Goal: Find specific fact: Find specific fact

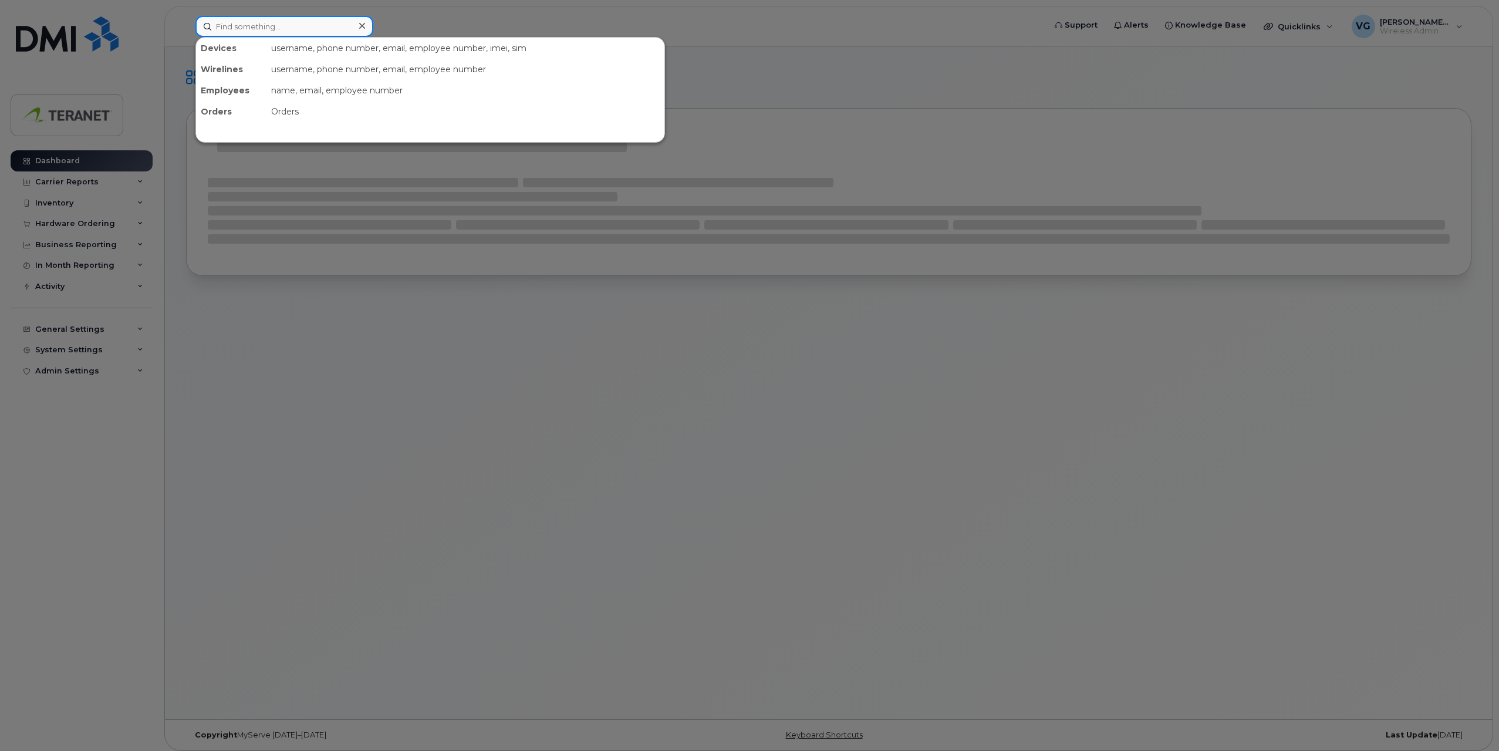
click at [306, 28] on input at bounding box center [284, 26] width 178 height 21
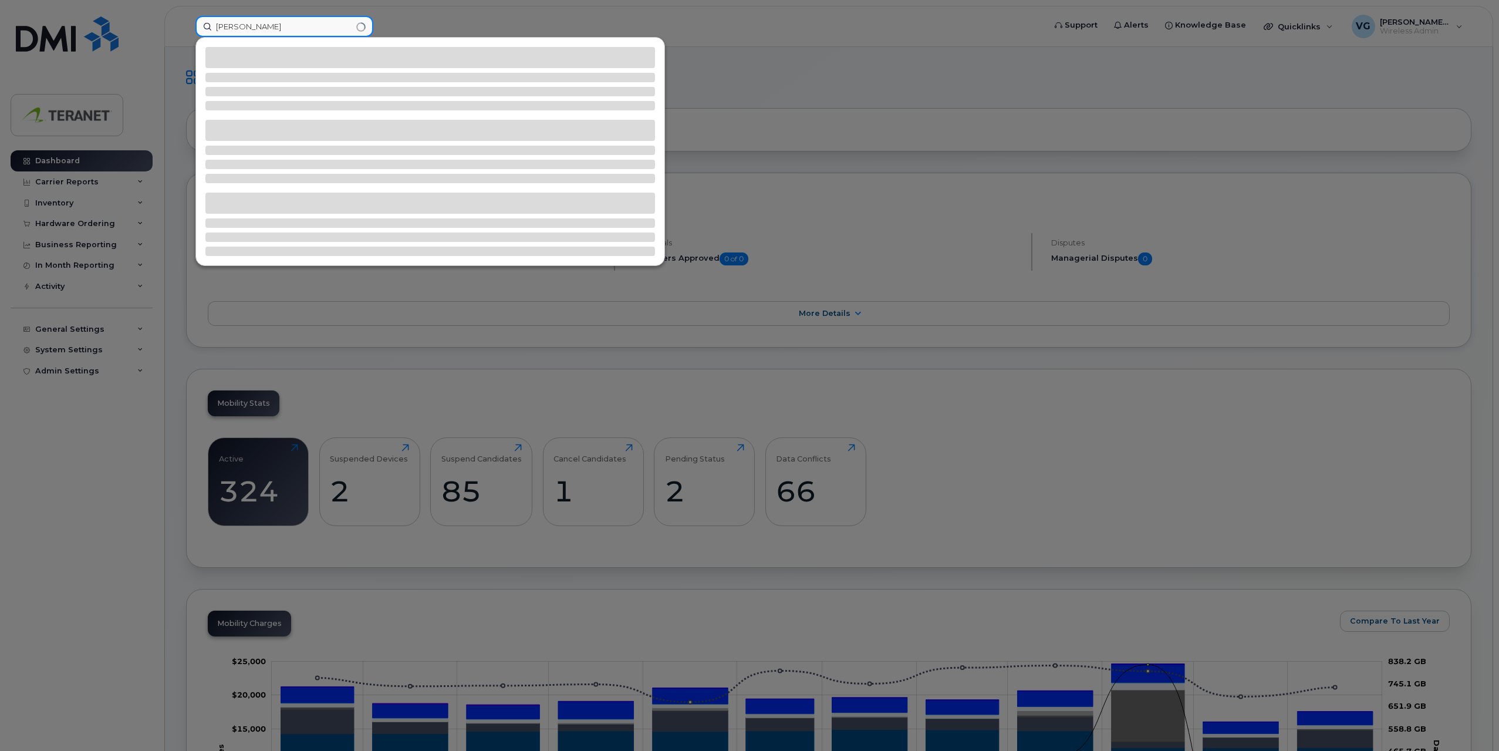
type input "[PERSON_NAME]"
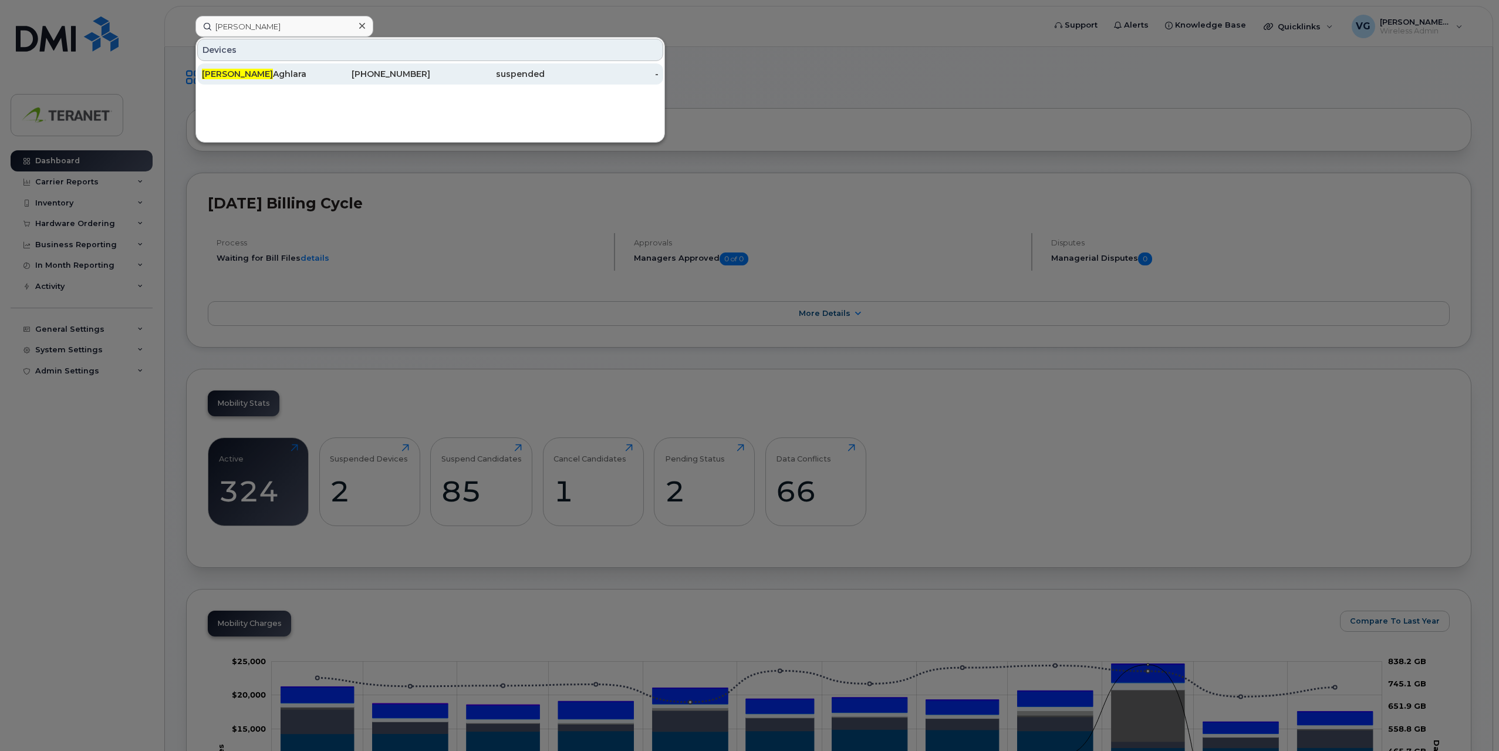
click at [430, 72] on div "suspended" at bounding box center [487, 74] width 114 height 12
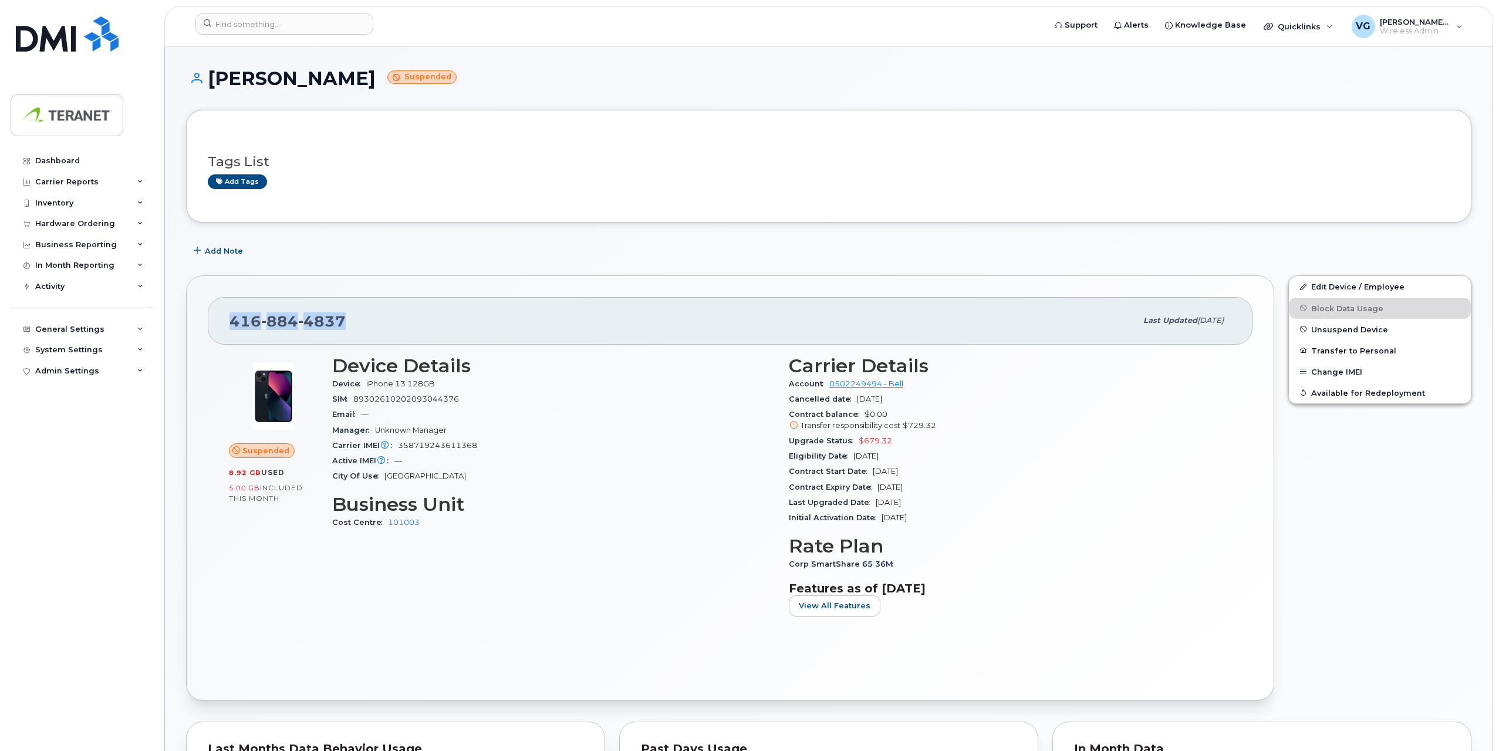
drag, startPoint x: 357, startPoint y: 319, endPoint x: 226, endPoint y: 323, distance: 131.0
click at [226, 323] on div "[PHONE_NUMBER] Last updated [DATE]" at bounding box center [730, 320] width 1045 height 47
copy span "[PHONE_NUMBER]"
